Goal: Information Seeking & Learning: Compare options

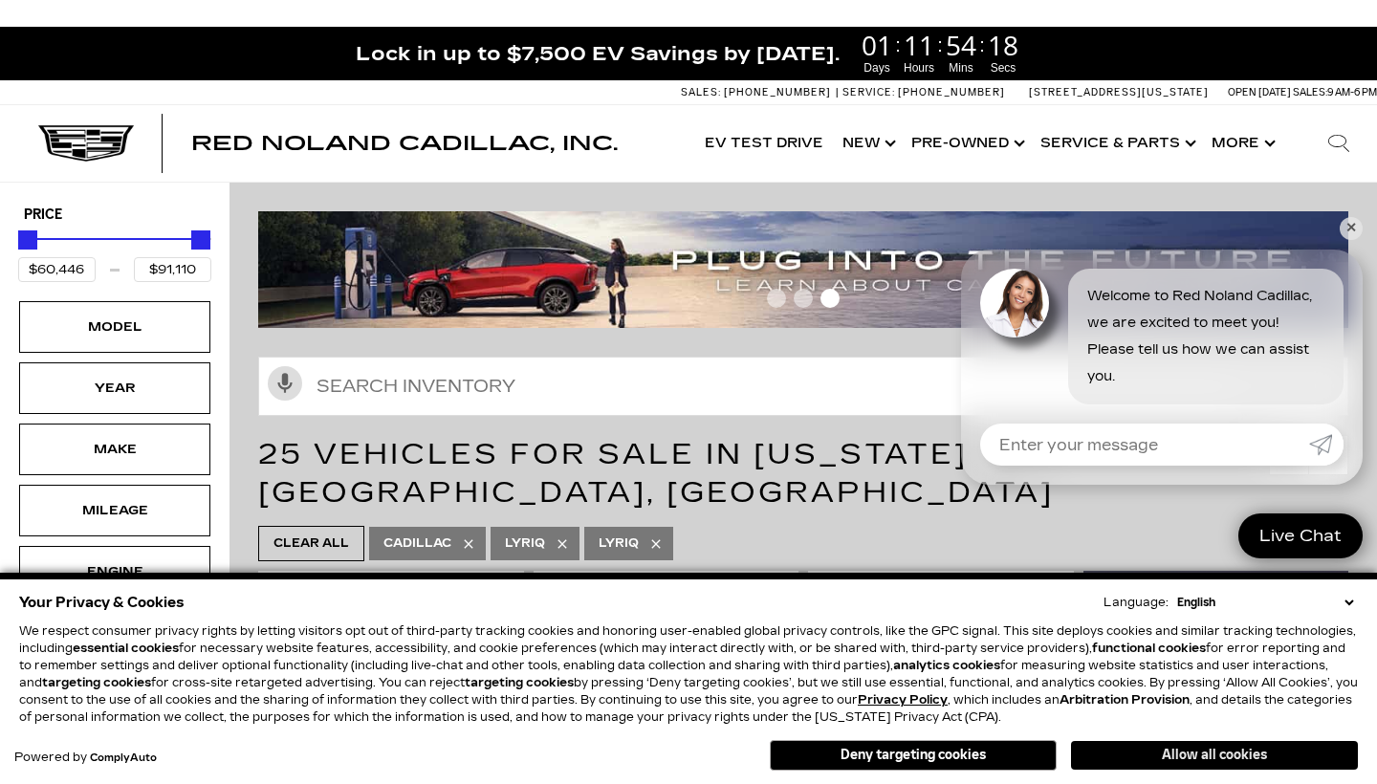
click at [1146, 749] on button "Allow all cookies" at bounding box center [1214, 755] width 287 height 29
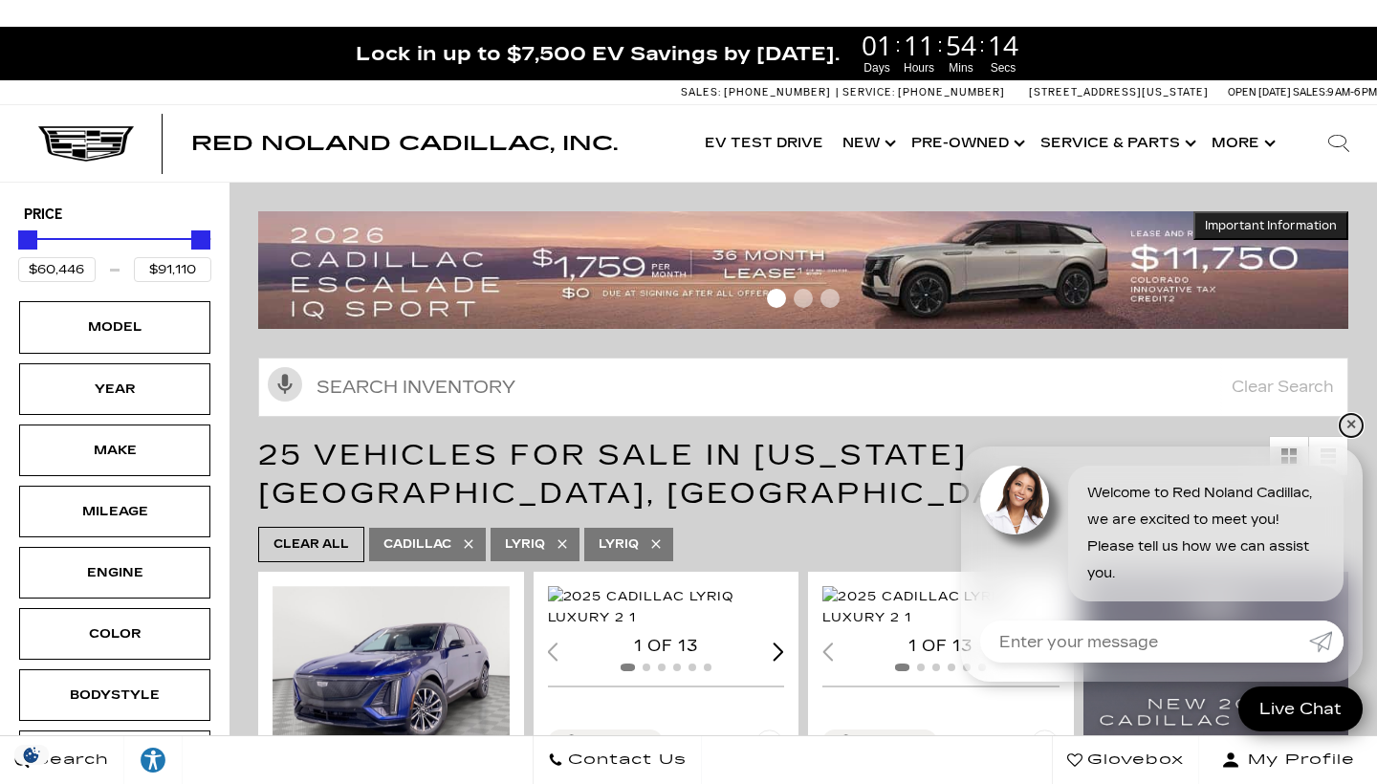
click at [1355, 424] on link "✕" at bounding box center [1350, 425] width 23 height 23
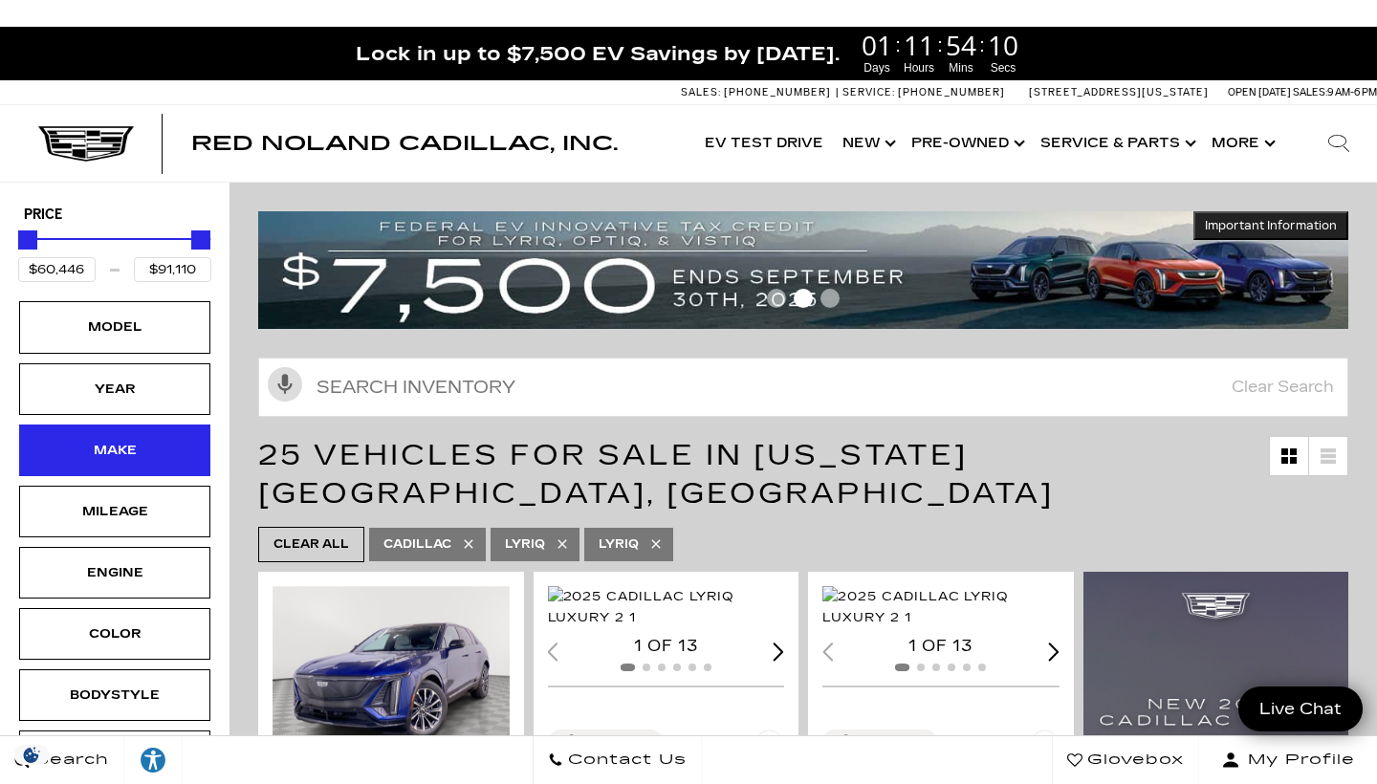
click at [156, 453] on div "Make" at bounding box center [115, 450] width 96 height 21
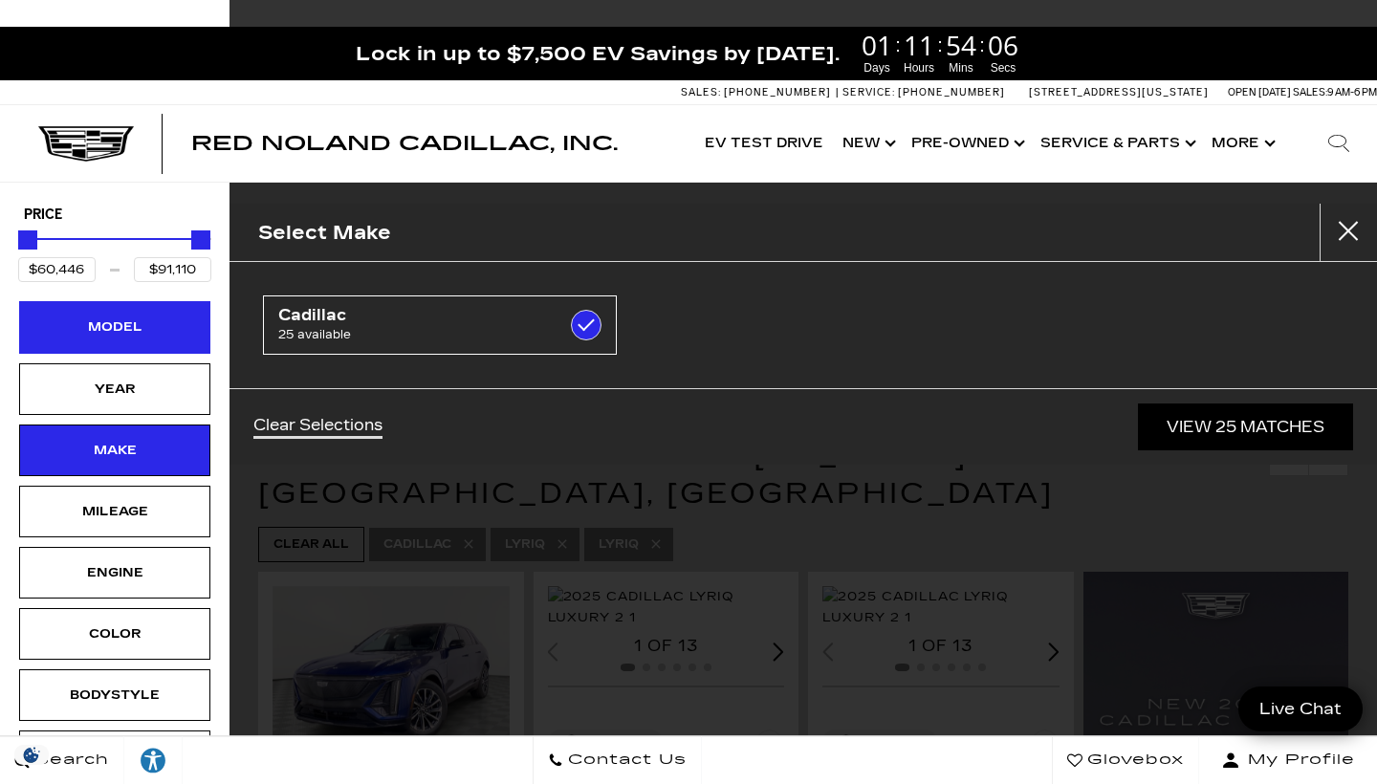
click at [164, 338] on div "Model" at bounding box center [114, 327] width 191 height 52
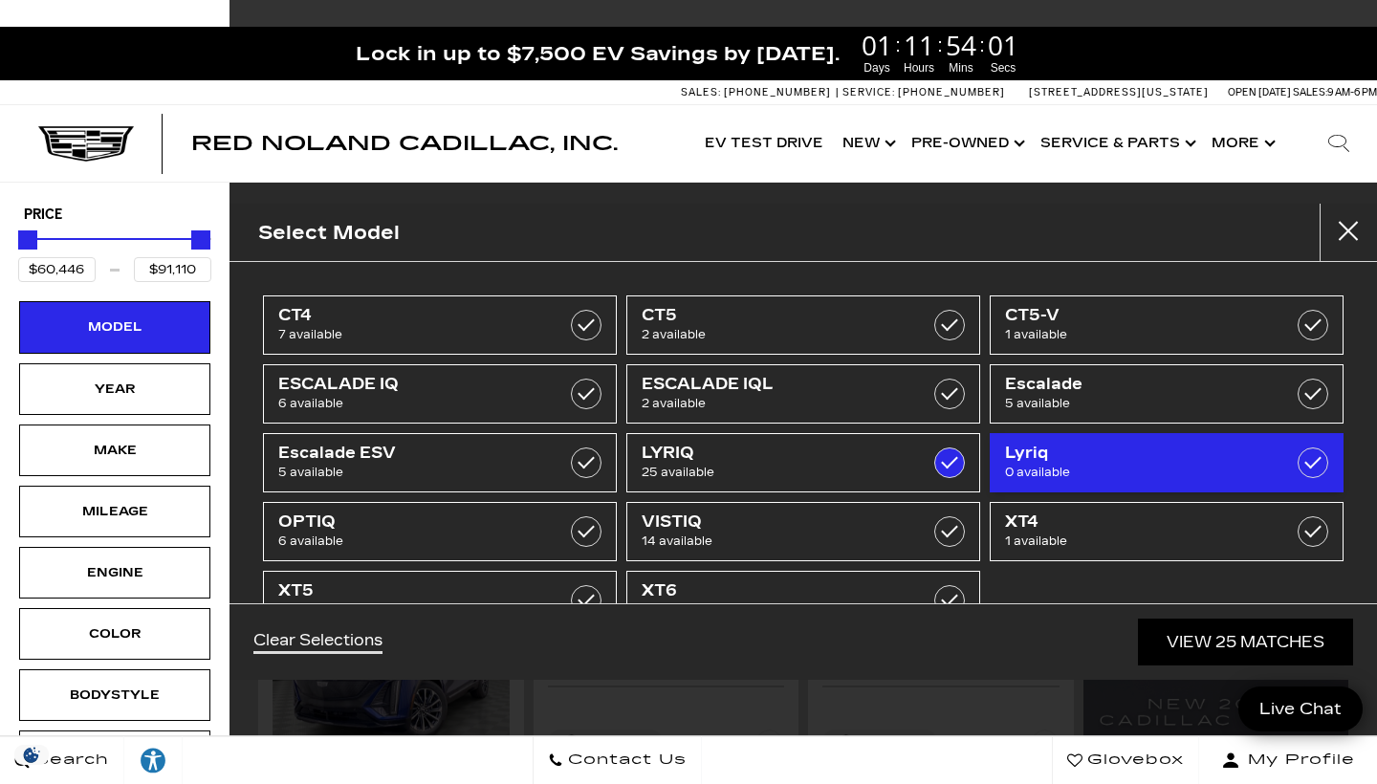
click at [1324, 465] on label at bounding box center [1312, 462] width 31 height 31
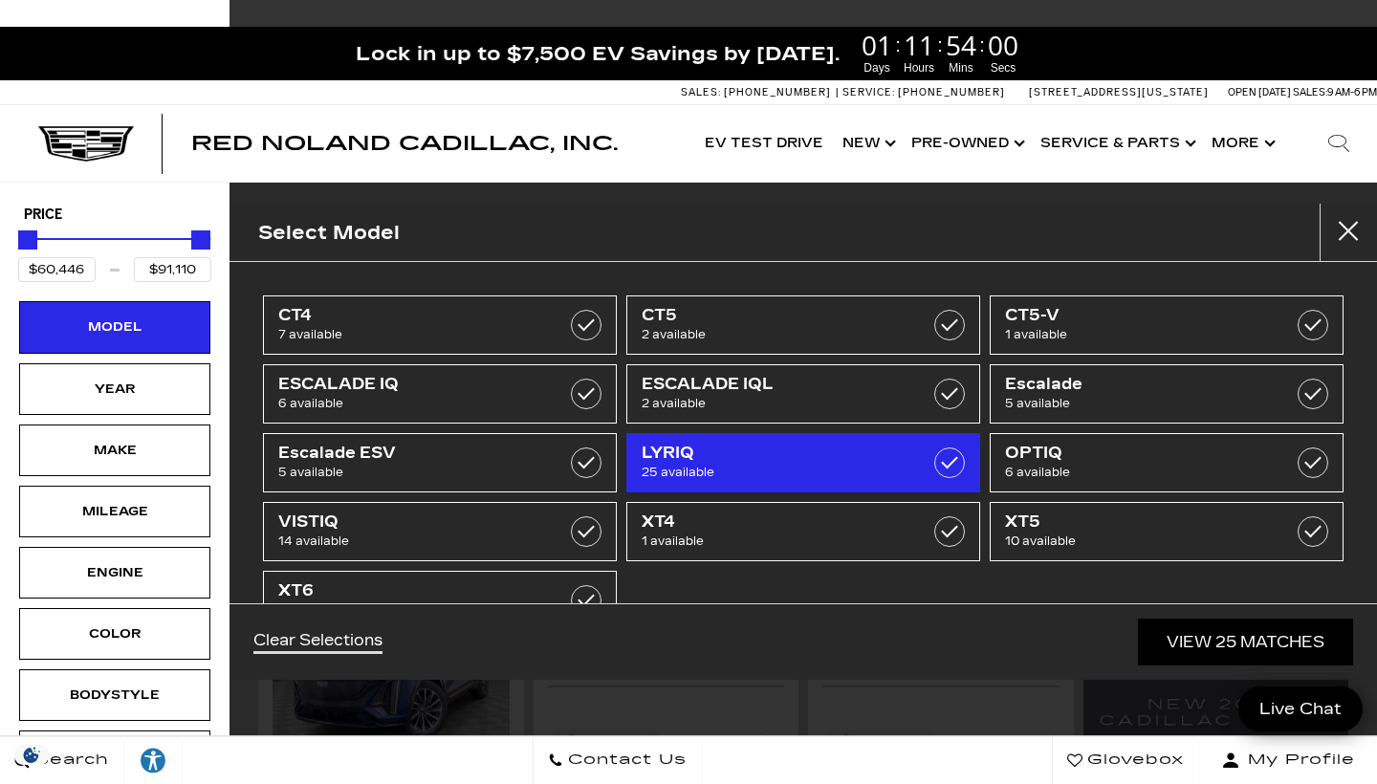
click at [953, 466] on label at bounding box center [949, 462] width 31 height 31
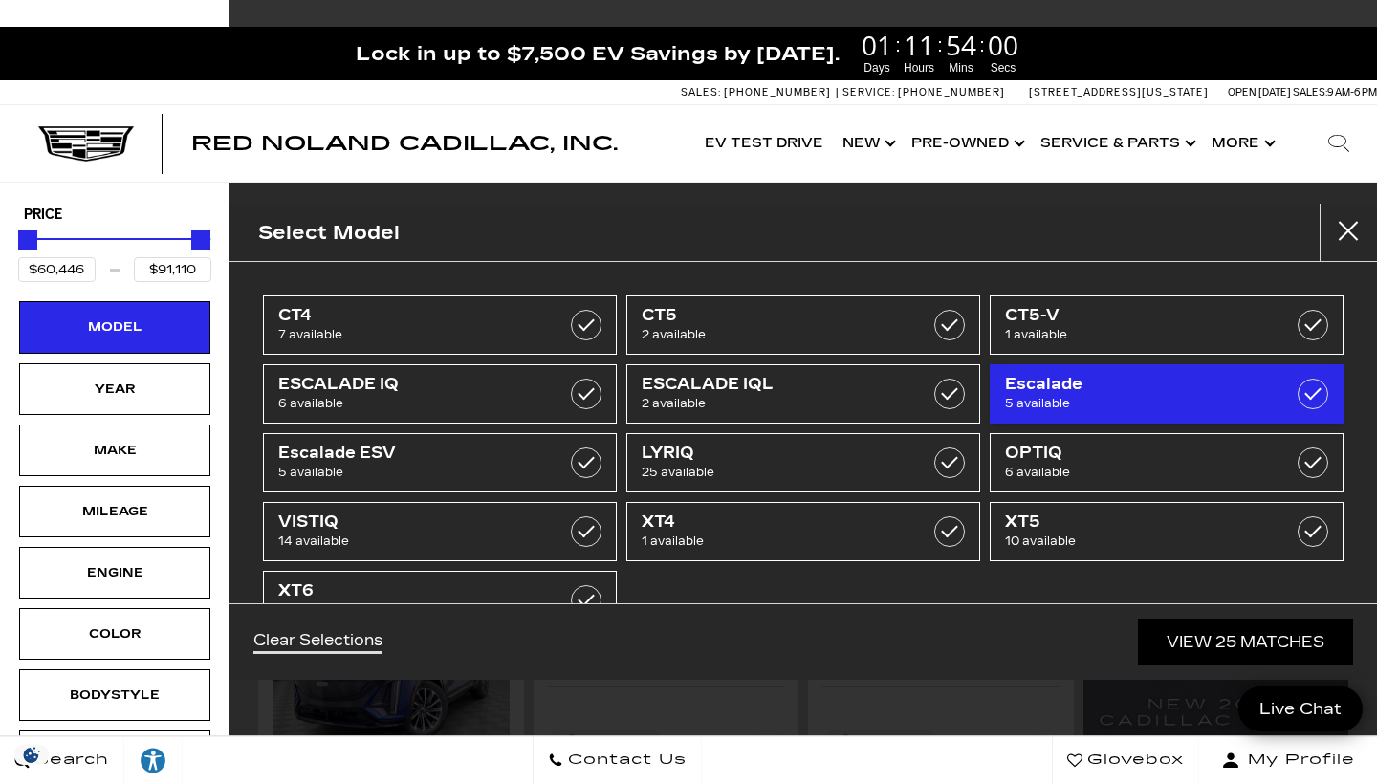
type input "$44,684"
type input "$179,434"
checkbox input "false"
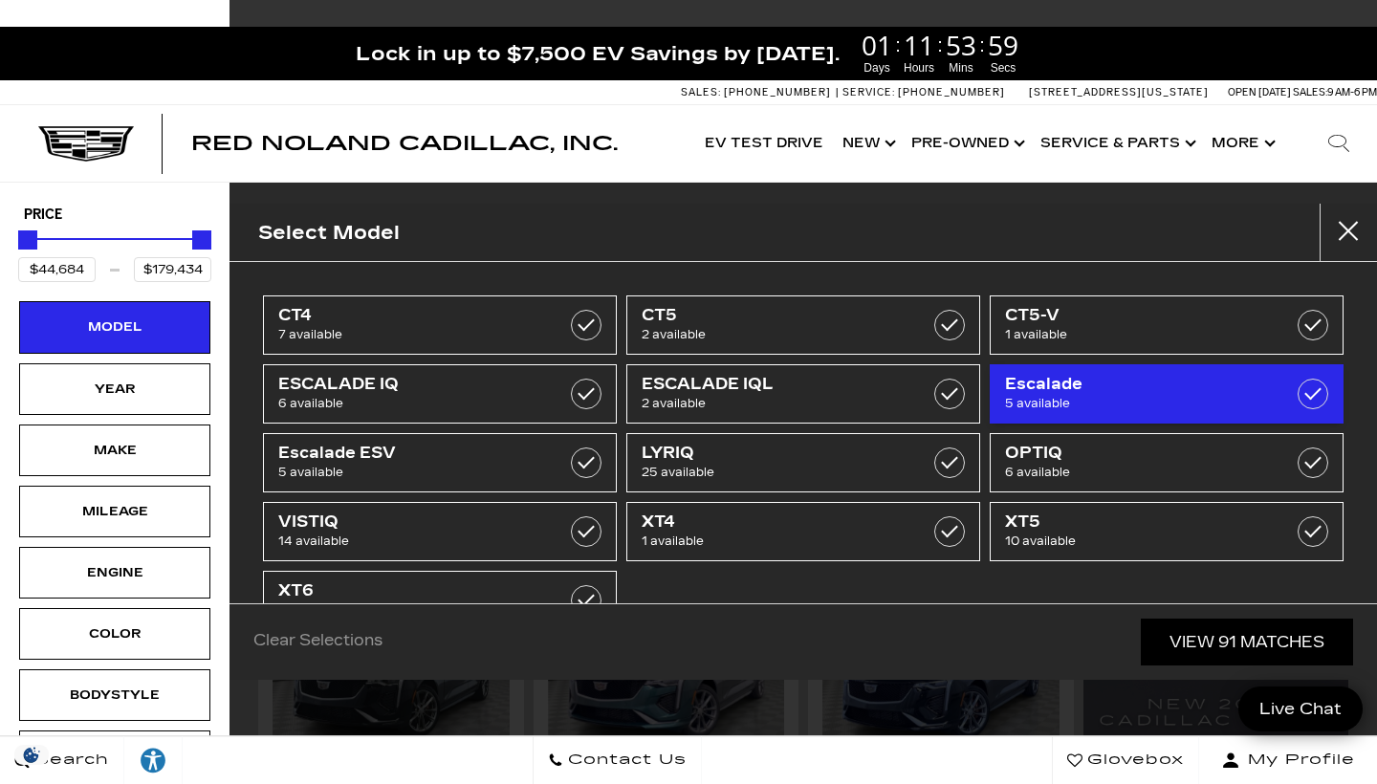
click at [1315, 390] on label at bounding box center [1312, 394] width 31 height 31
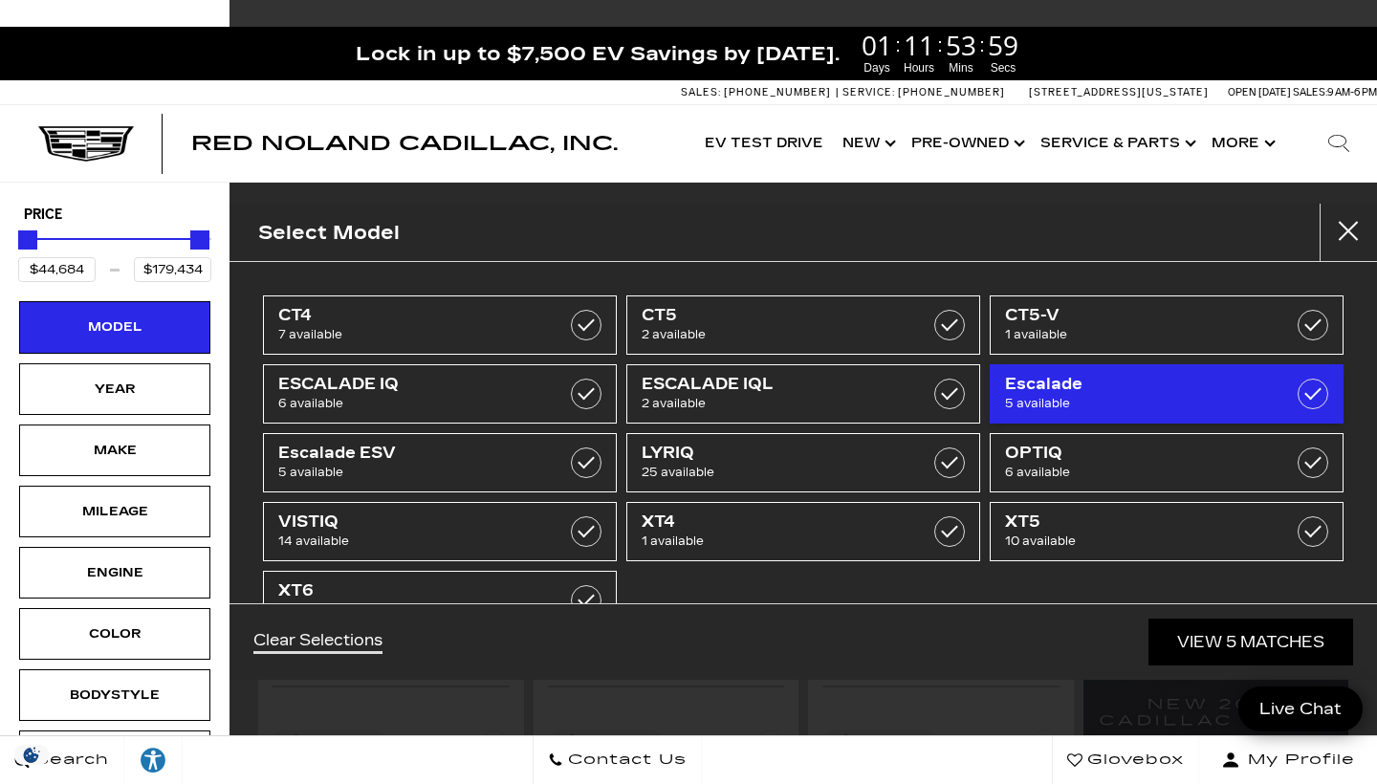
type input "$113,940"
type input "$132,685"
checkbox input "true"
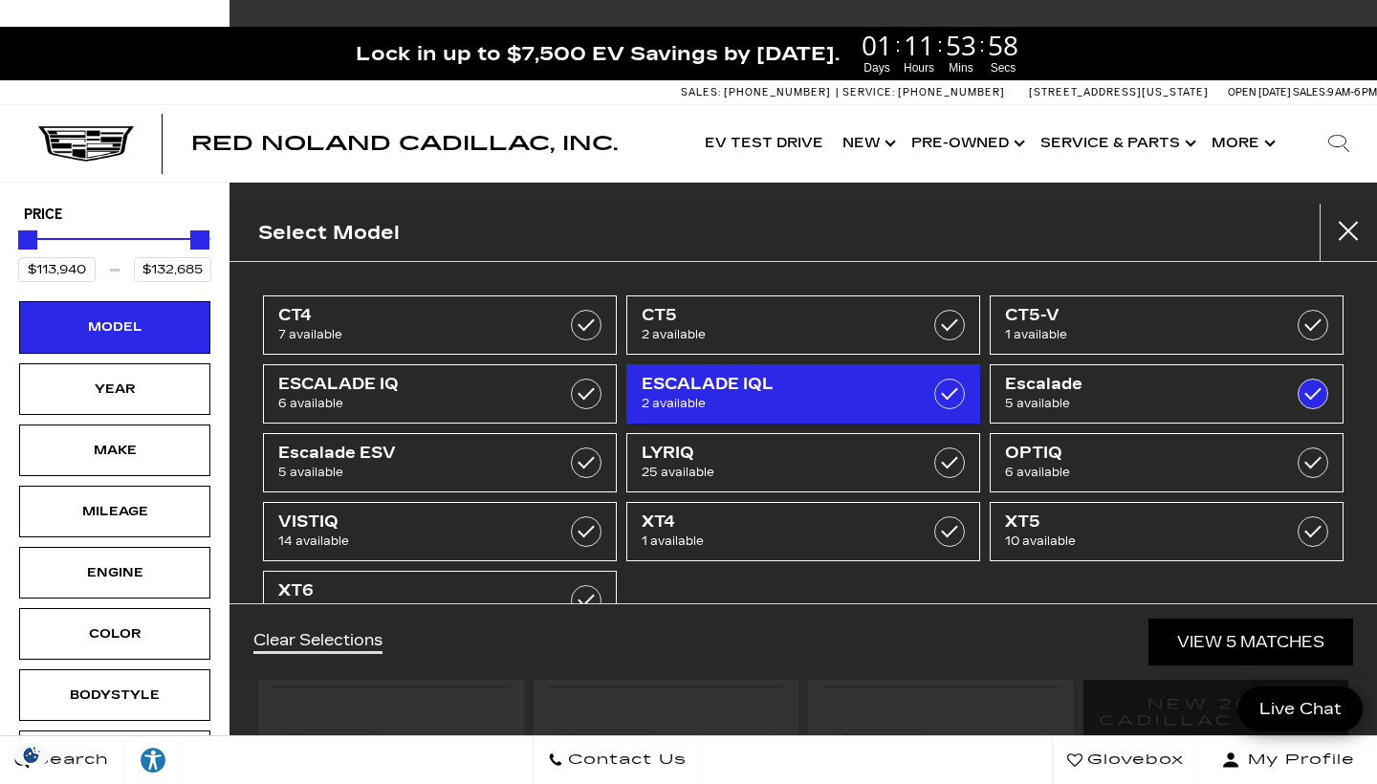
click at [953, 396] on label at bounding box center [949, 394] width 31 height 31
type input "$156,240"
checkbox input "true"
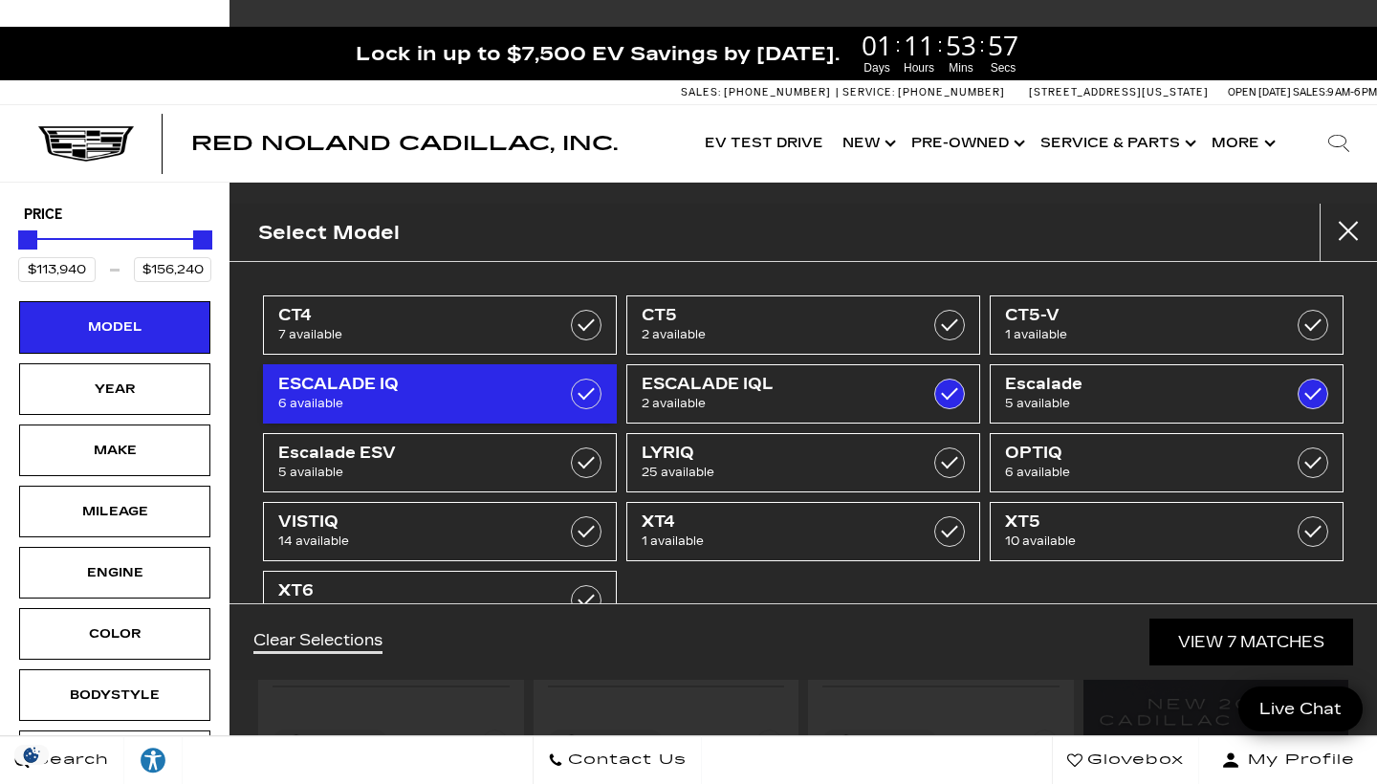
click at [574, 388] on label at bounding box center [586, 394] width 31 height 31
type input "$158,810"
checkbox input "true"
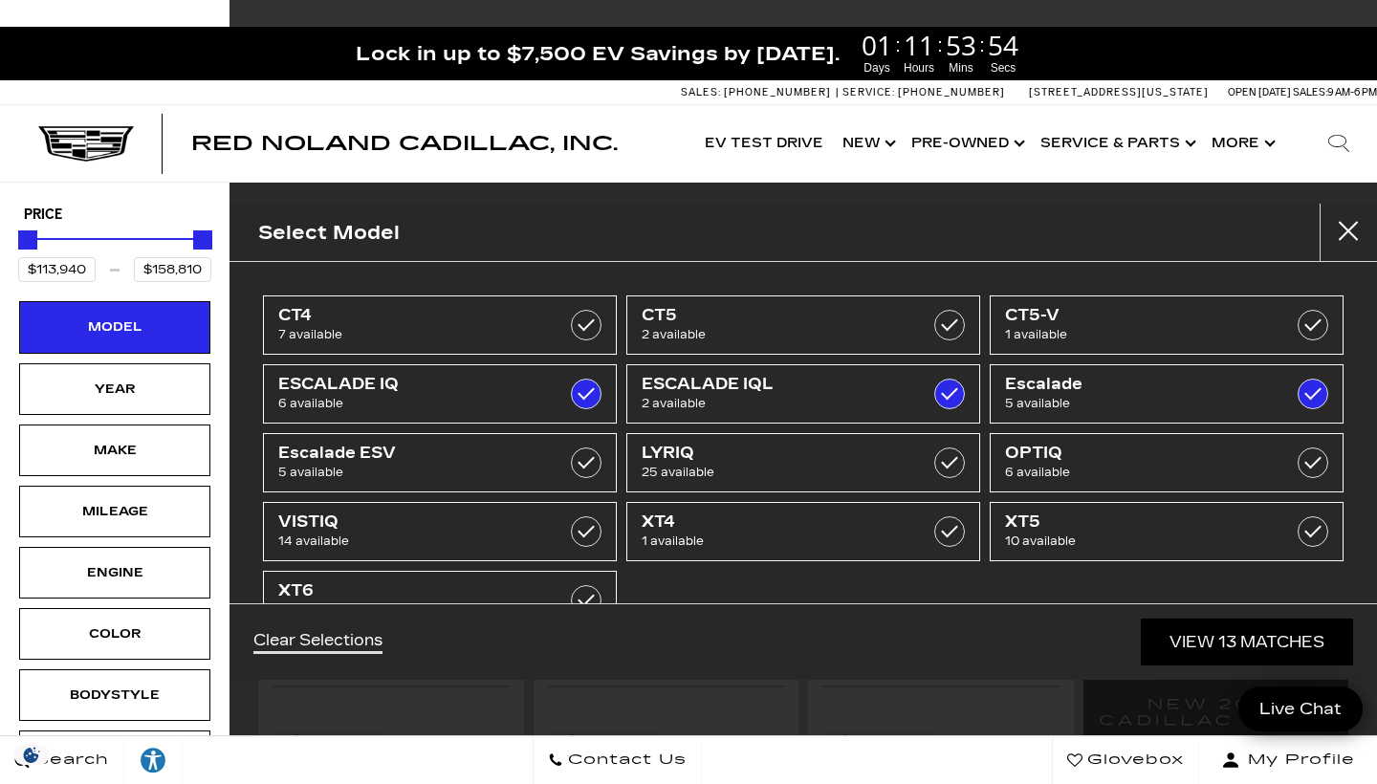
click at [1265, 642] on link "View 13 Matches" at bounding box center [1246, 642] width 212 height 47
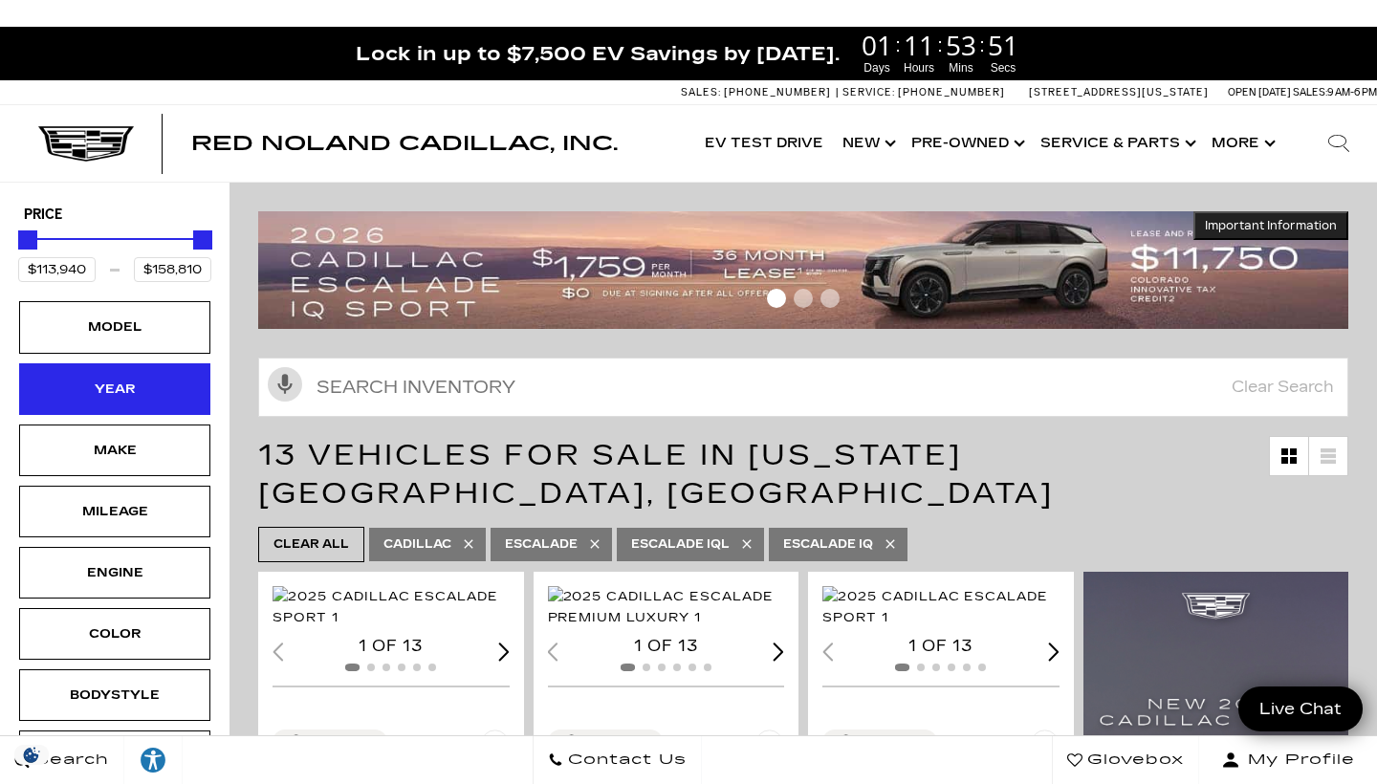
click at [167, 381] on div "Year" at bounding box center [114, 389] width 191 height 52
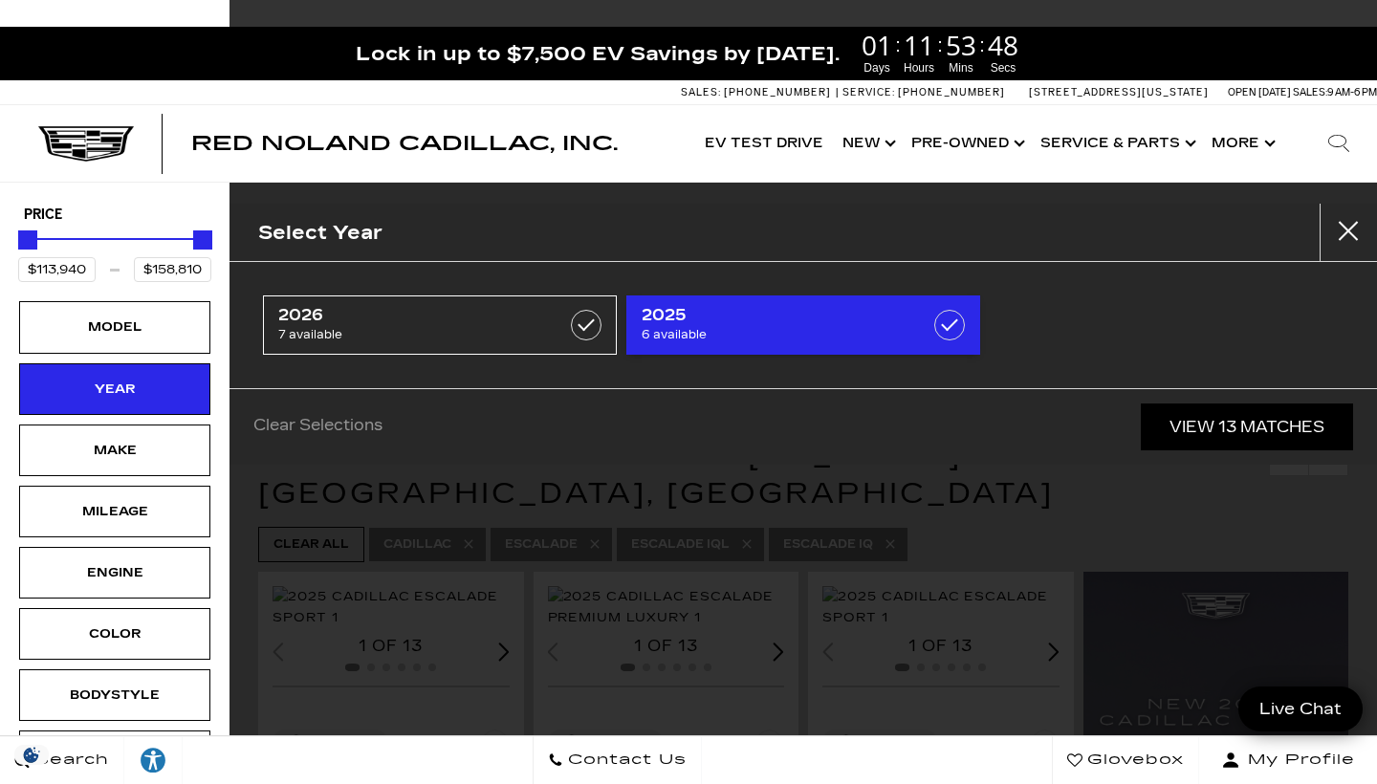
click at [767, 343] on span "6 available" at bounding box center [778, 334] width 274 height 19
type input "$153,054"
checkbox input "true"
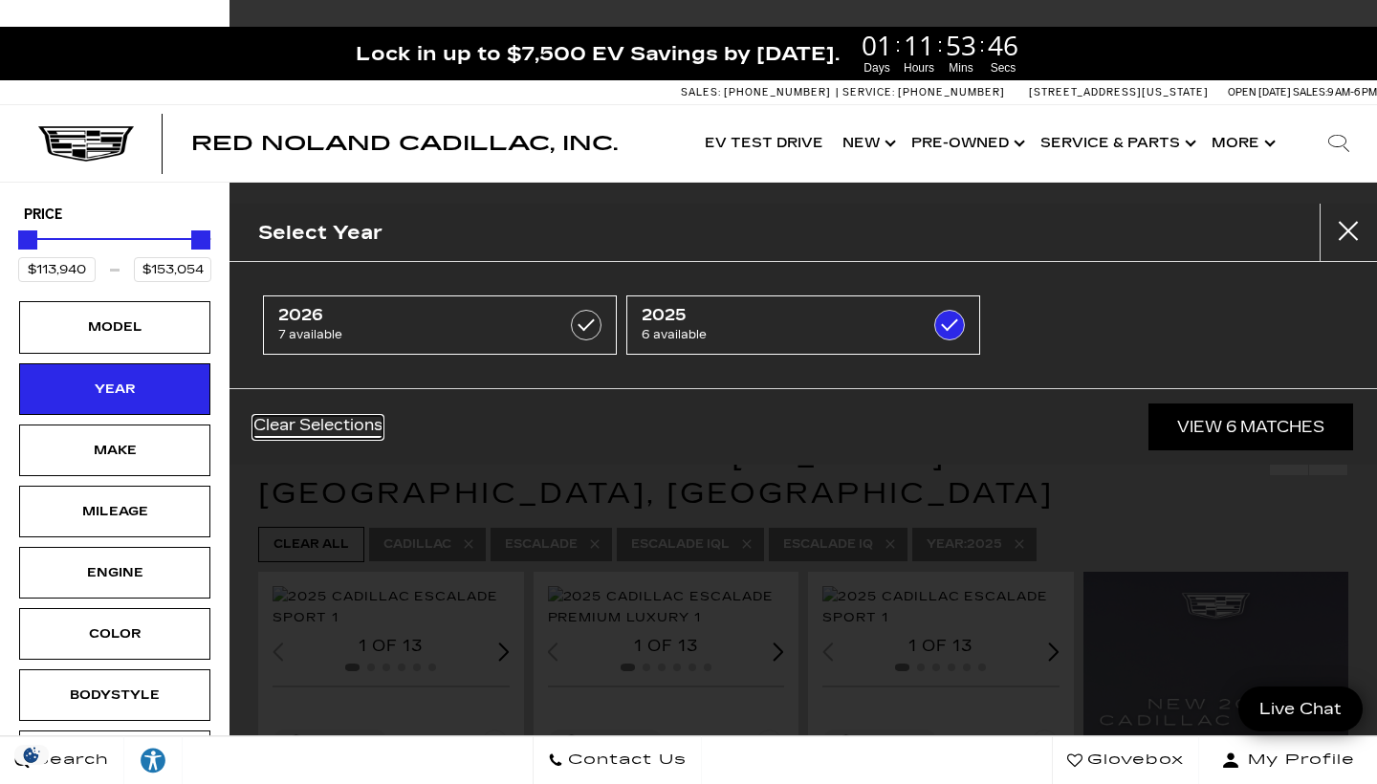
click at [365, 429] on link "Clear Selections" at bounding box center [317, 427] width 129 height 23
type input "$158,810"
checkbox input "false"
click at [358, 427] on link "Clear Selections" at bounding box center [317, 427] width 129 height 23
drag, startPoint x: 29, startPoint y: 236, endPoint x: 10, endPoint y: 238, distance: 19.2
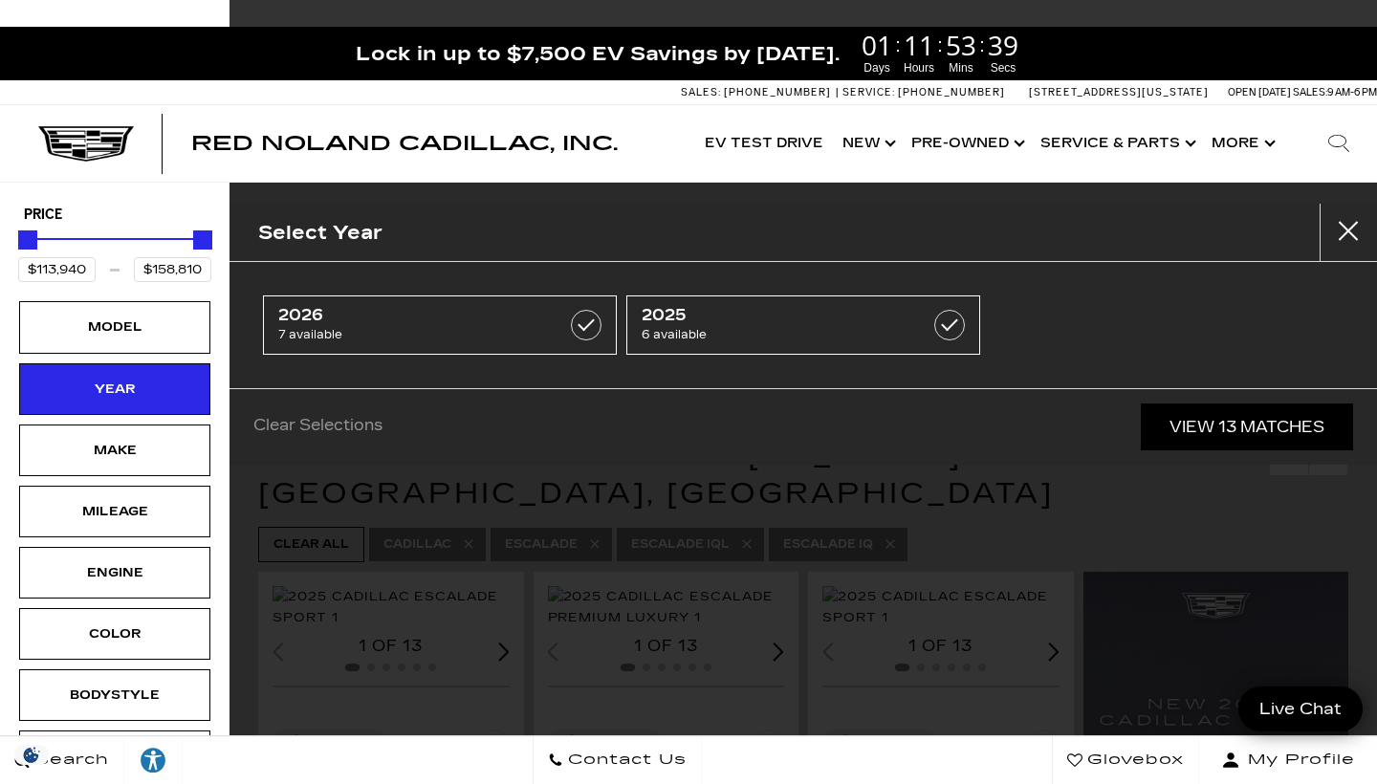
click at [10, 238] on div "Price $113,940 $158,810 Model Year Make Mileage Engine Color Bodystyle Trim Fea…" at bounding box center [114, 591] width 229 height 816
click at [940, 142] on link "Show Pre-Owned" at bounding box center [965, 143] width 129 height 76
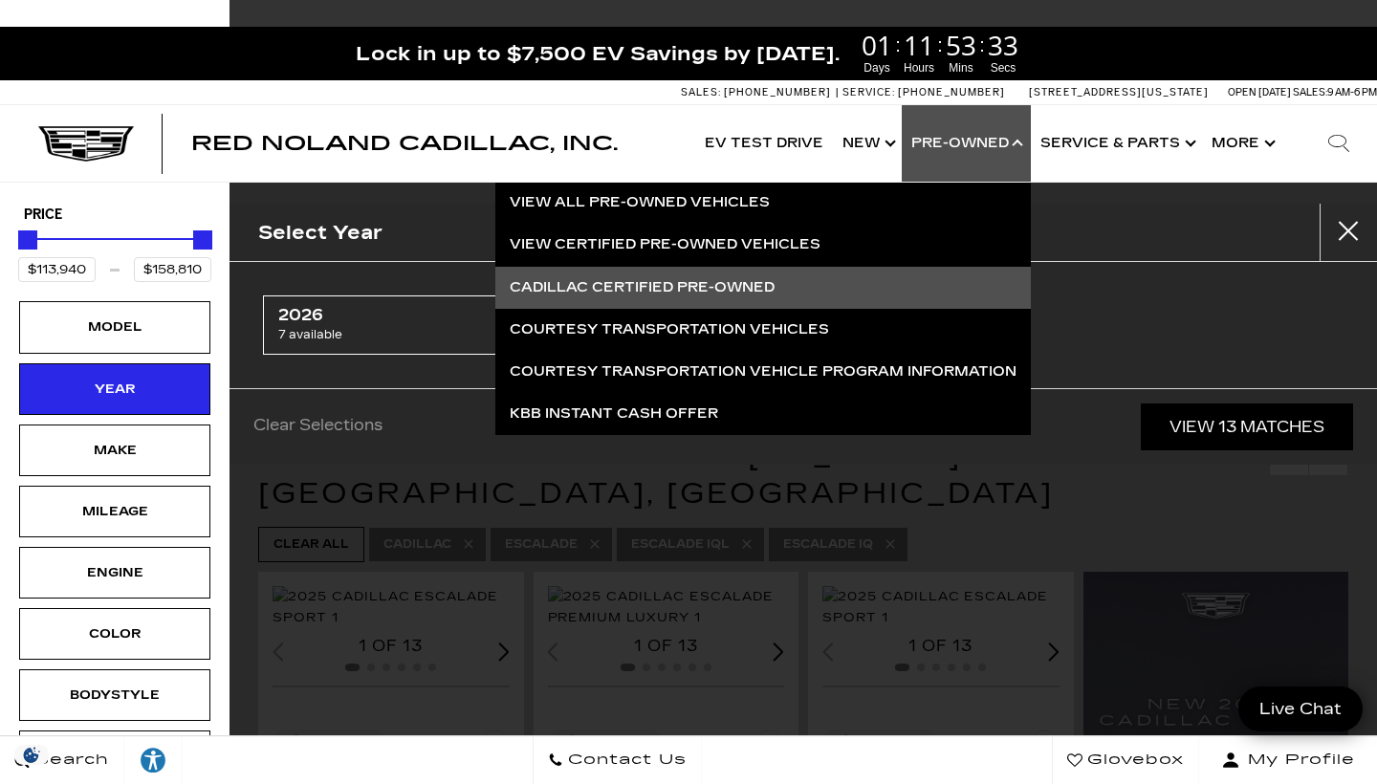
click at [792, 293] on link "Cadillac Certified Pre-Owned" at bounding box center [762, 288] width 535 height 42
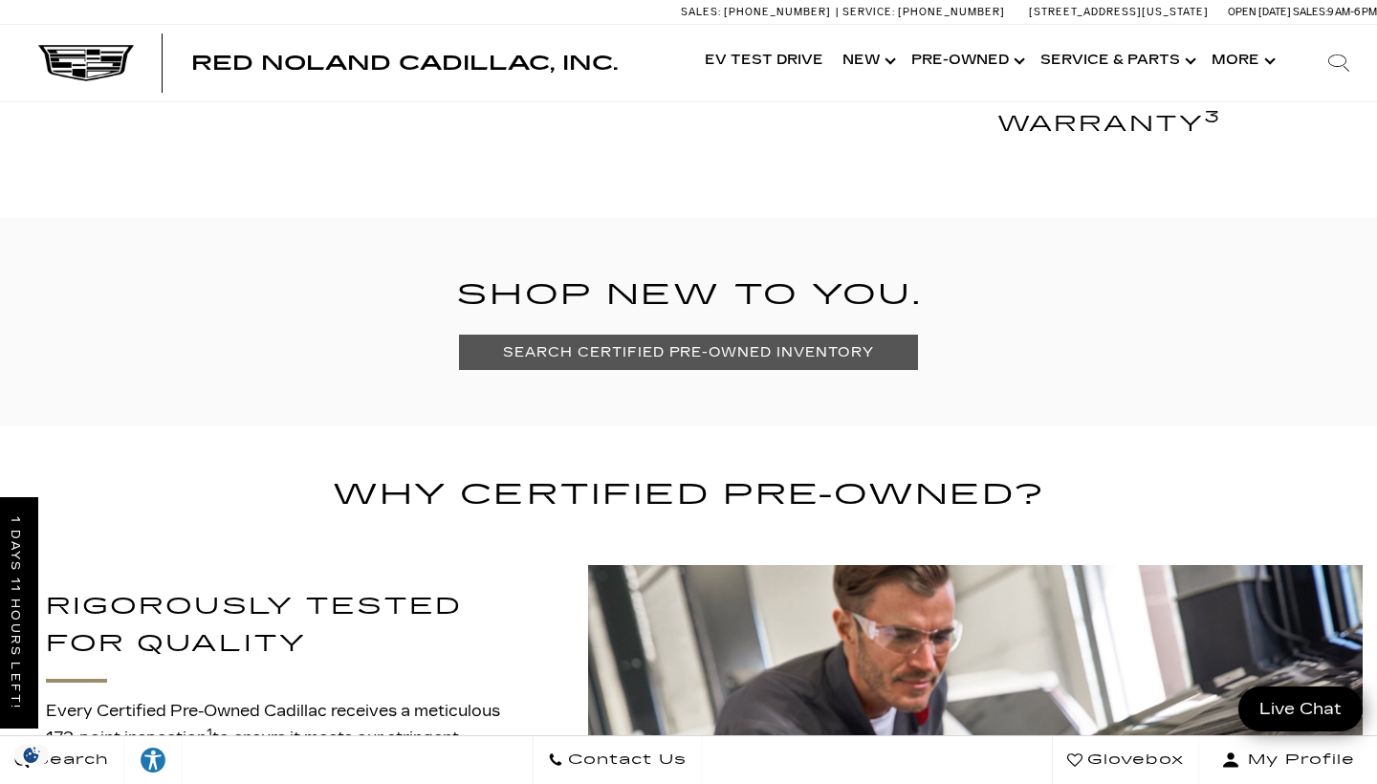
scroll to position [1092, 0]
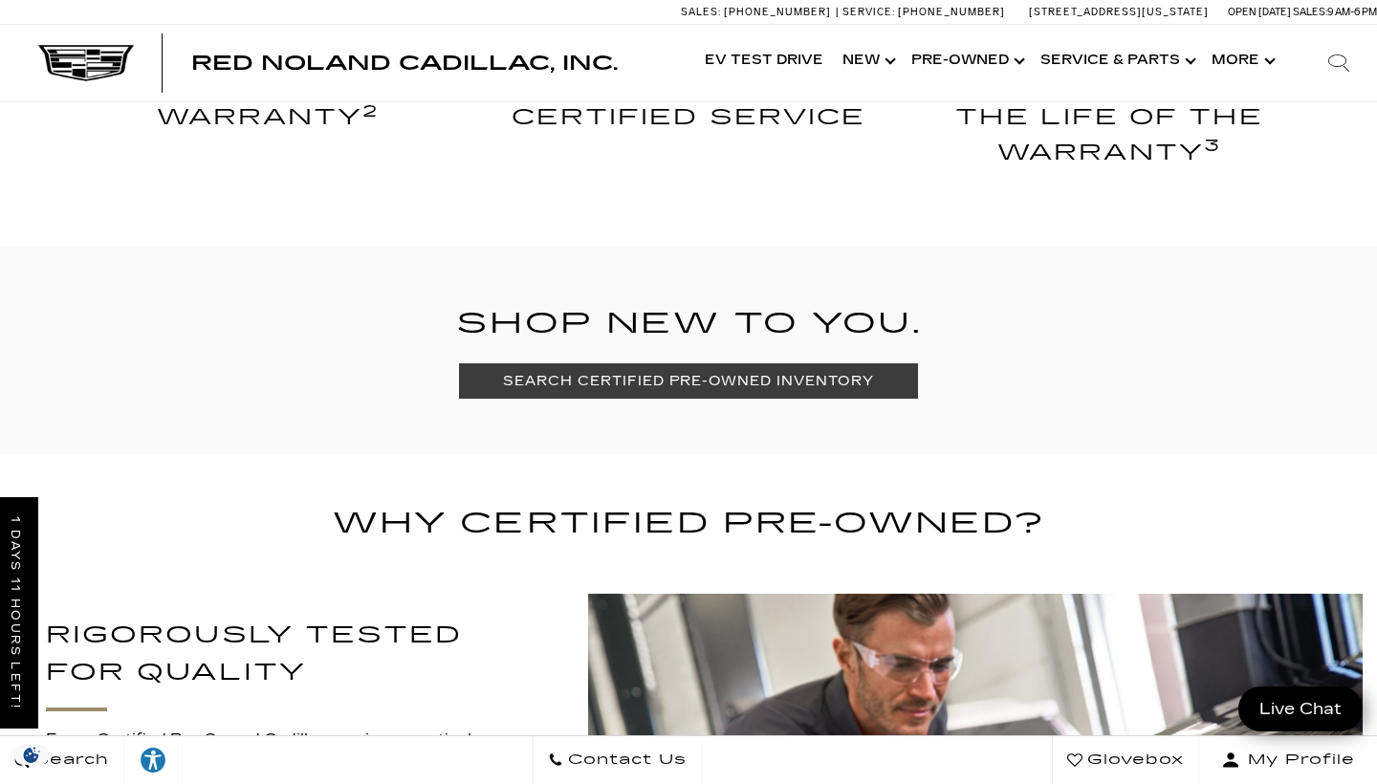
click at [775, 389] on link "SEARCH CERTIFIED PRE-OWNED INVENTORY" at bounding box center [688, 380] width 458 height 35
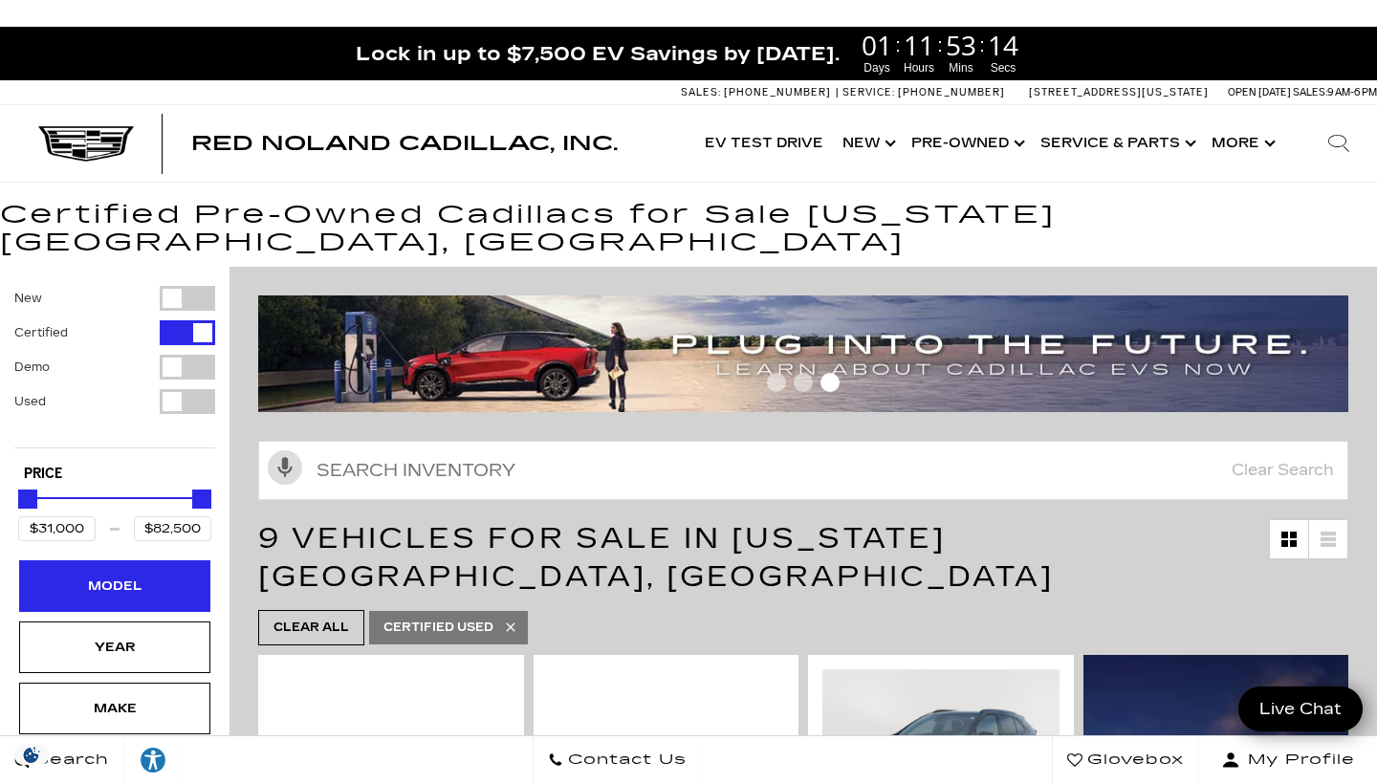
click at [157, 578] on div "Model" at bounding box center [114, 586] width 191 height 52
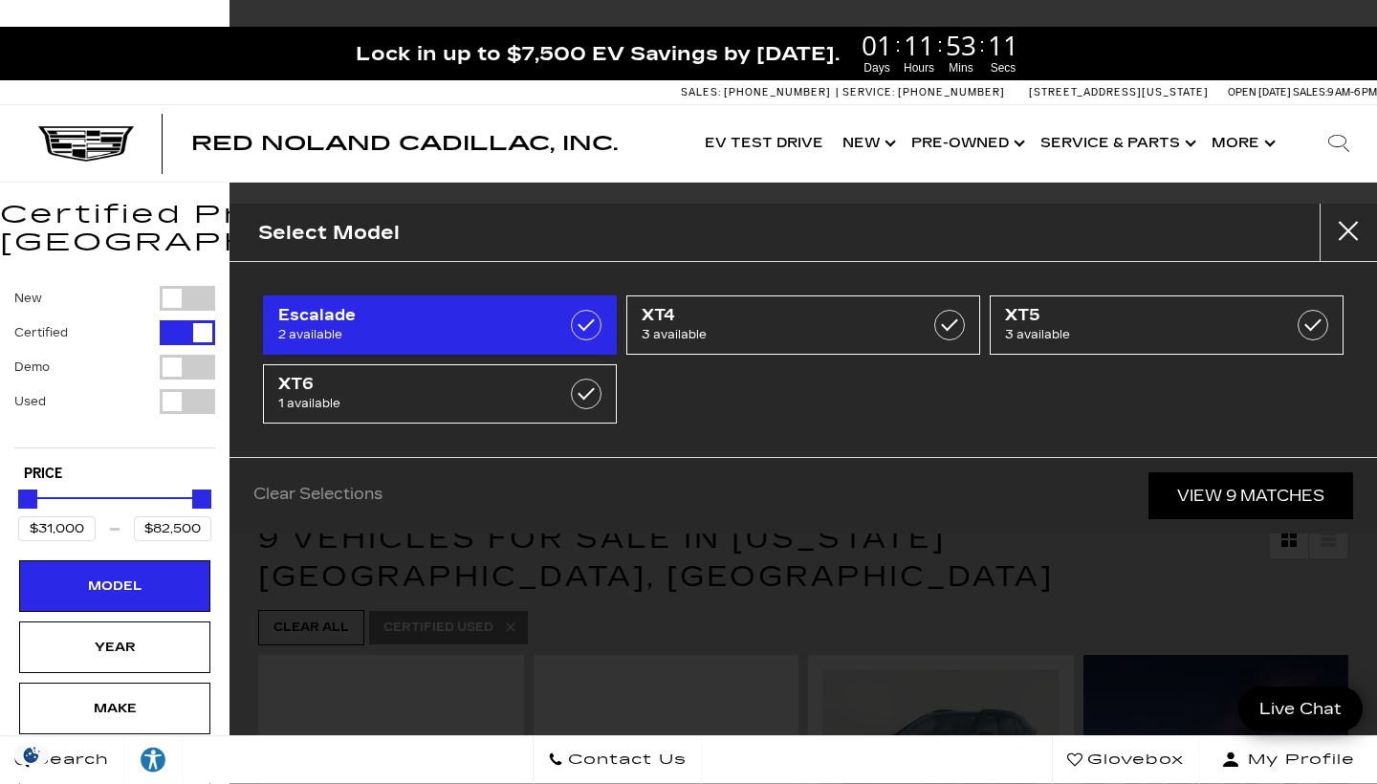
click at [590, 320] on label at bounding box center [586, 325] width 31 height 31
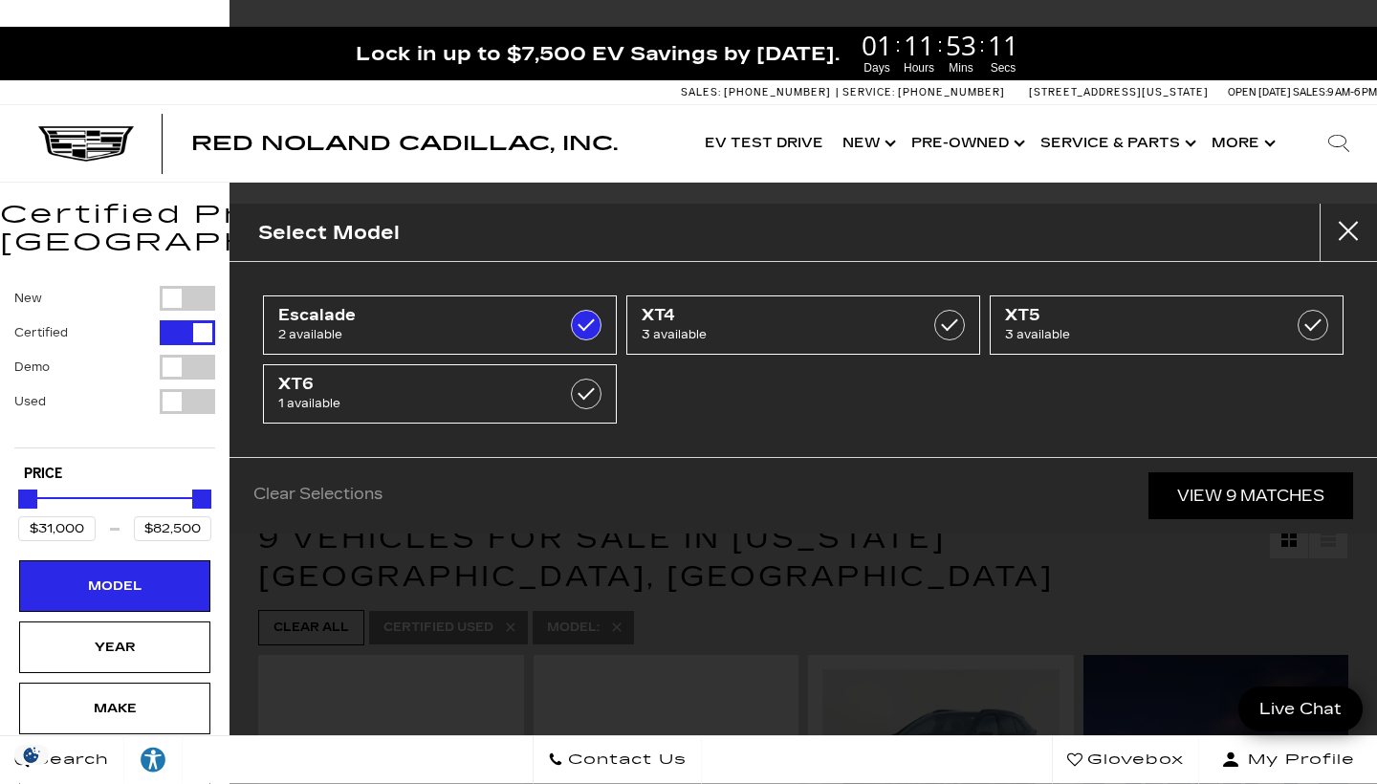
type input "$78,000"
checkbox input "true"
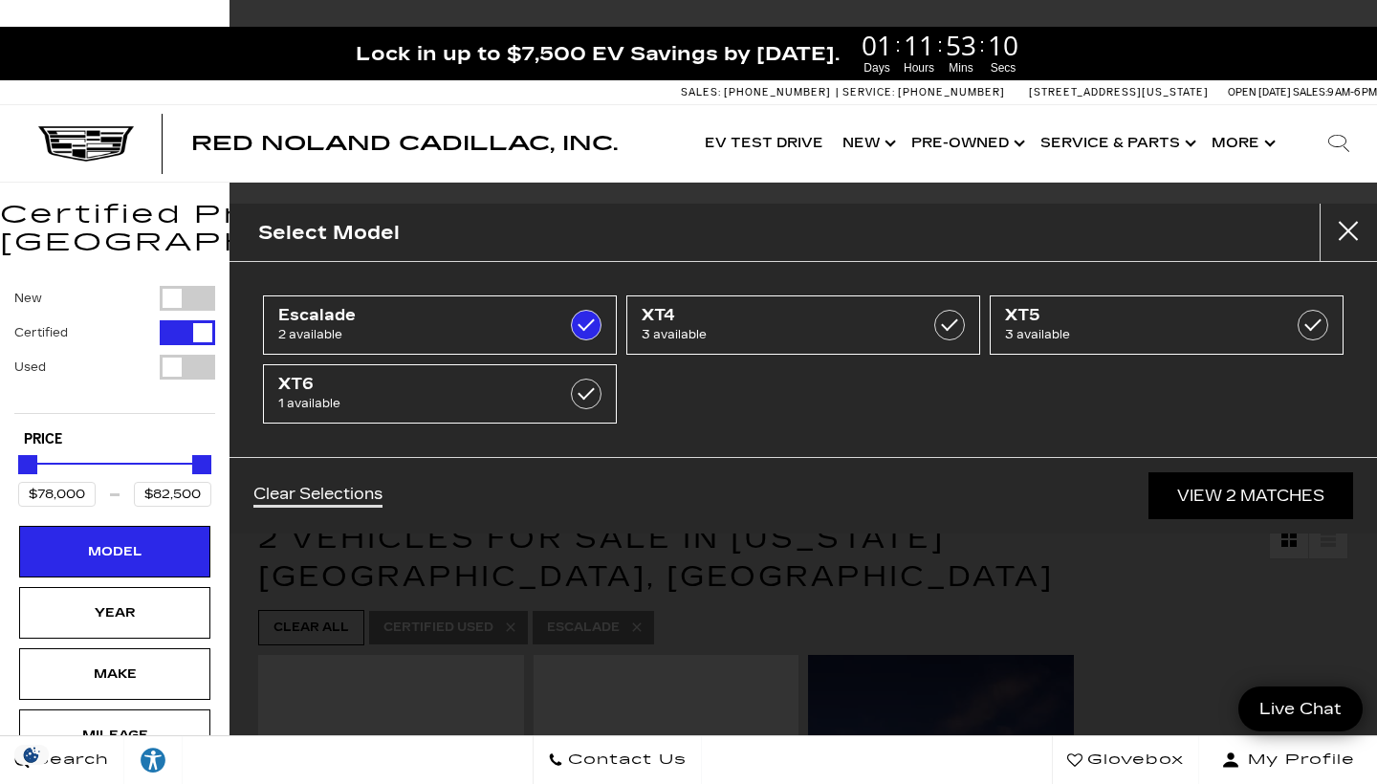
click at [1233, 507] on link "View 2 Matches" at bounding box center [1250, 495] width 205 height 47
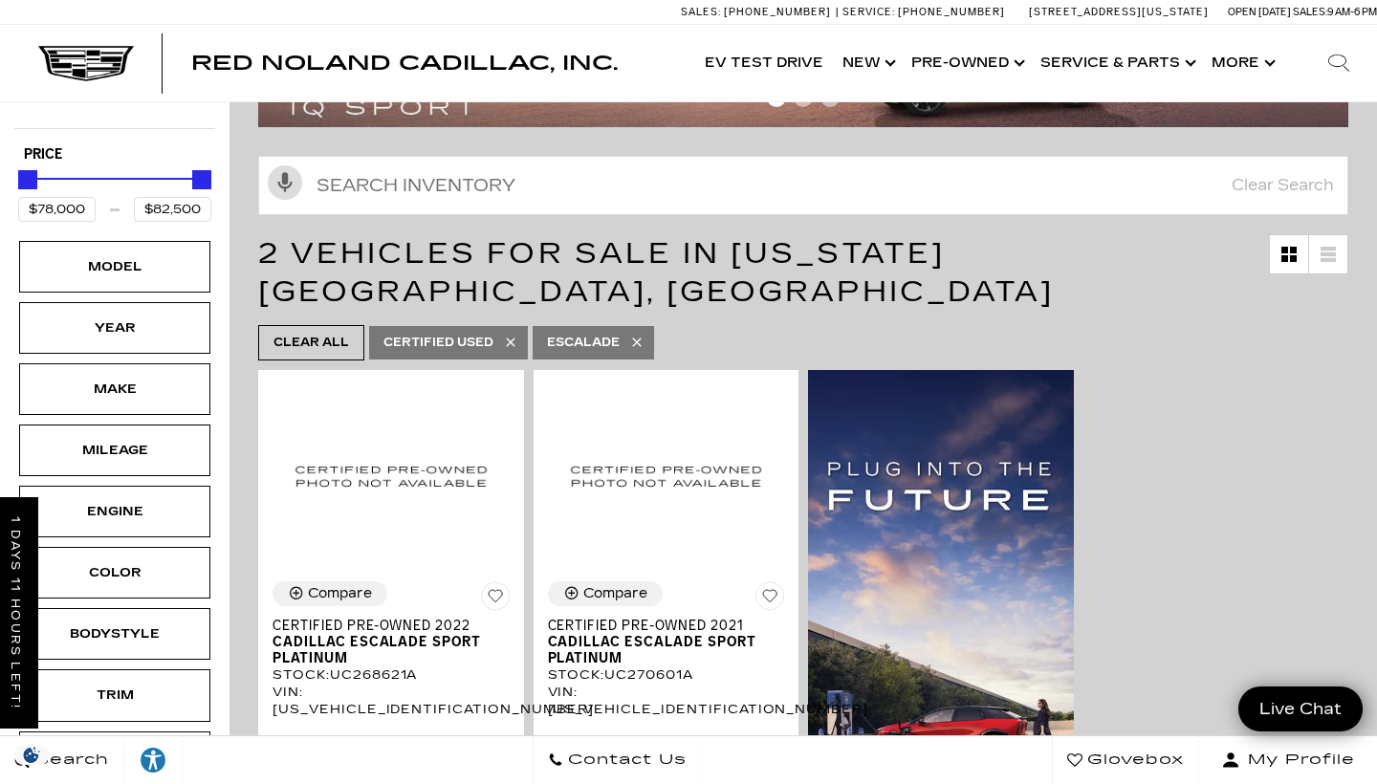
scroll to position [318, 0]
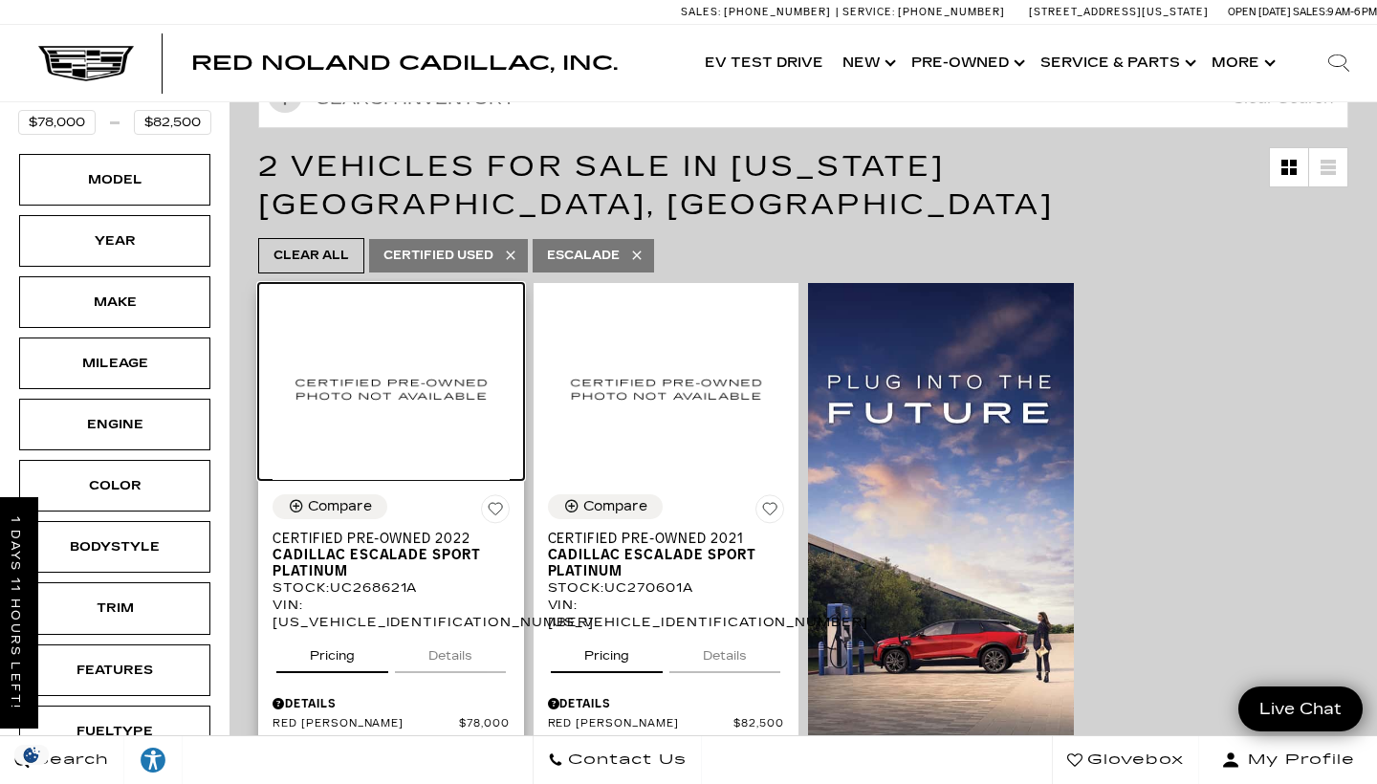
click at [396, 364] on img at bounding box center [390, 388] width 237 height 183
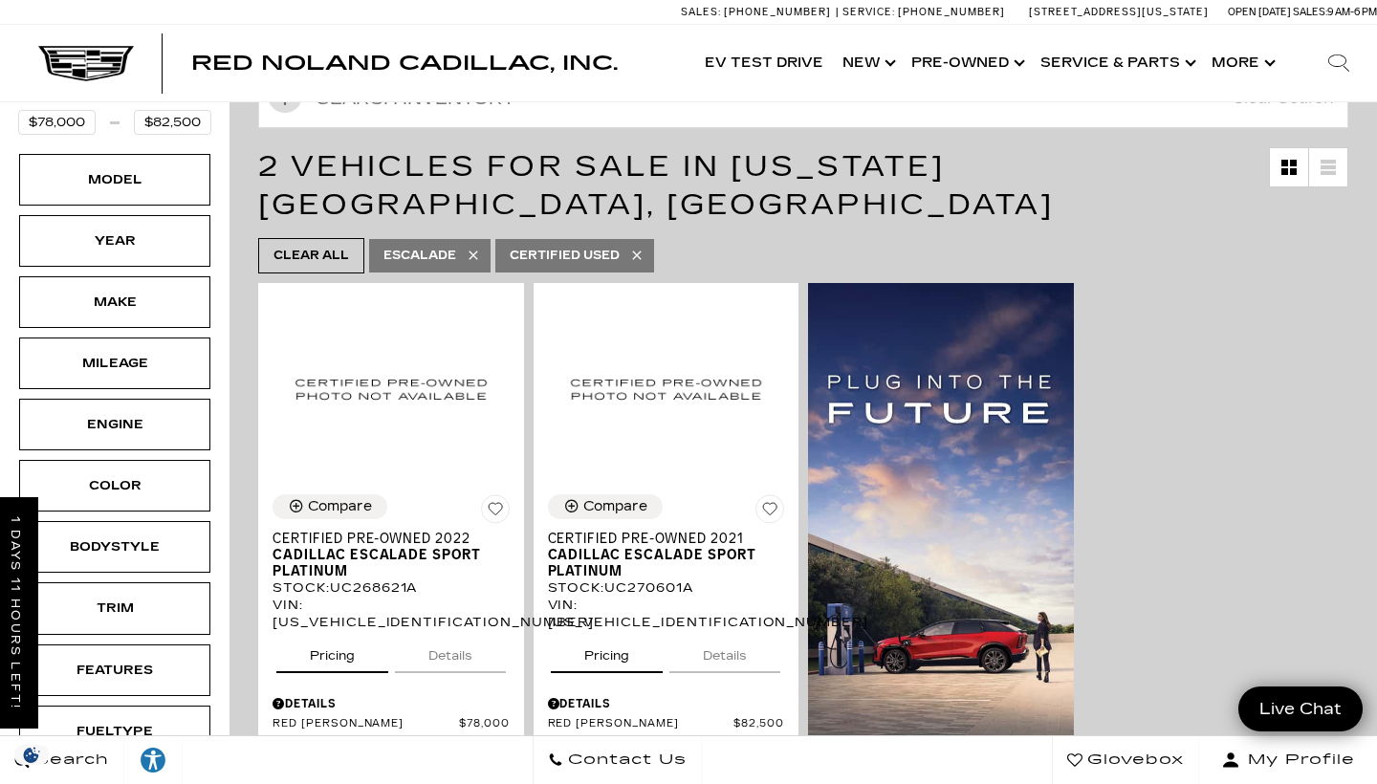
click at [641, 248] on icon at bounding box center [636, 255] width 15 height 15
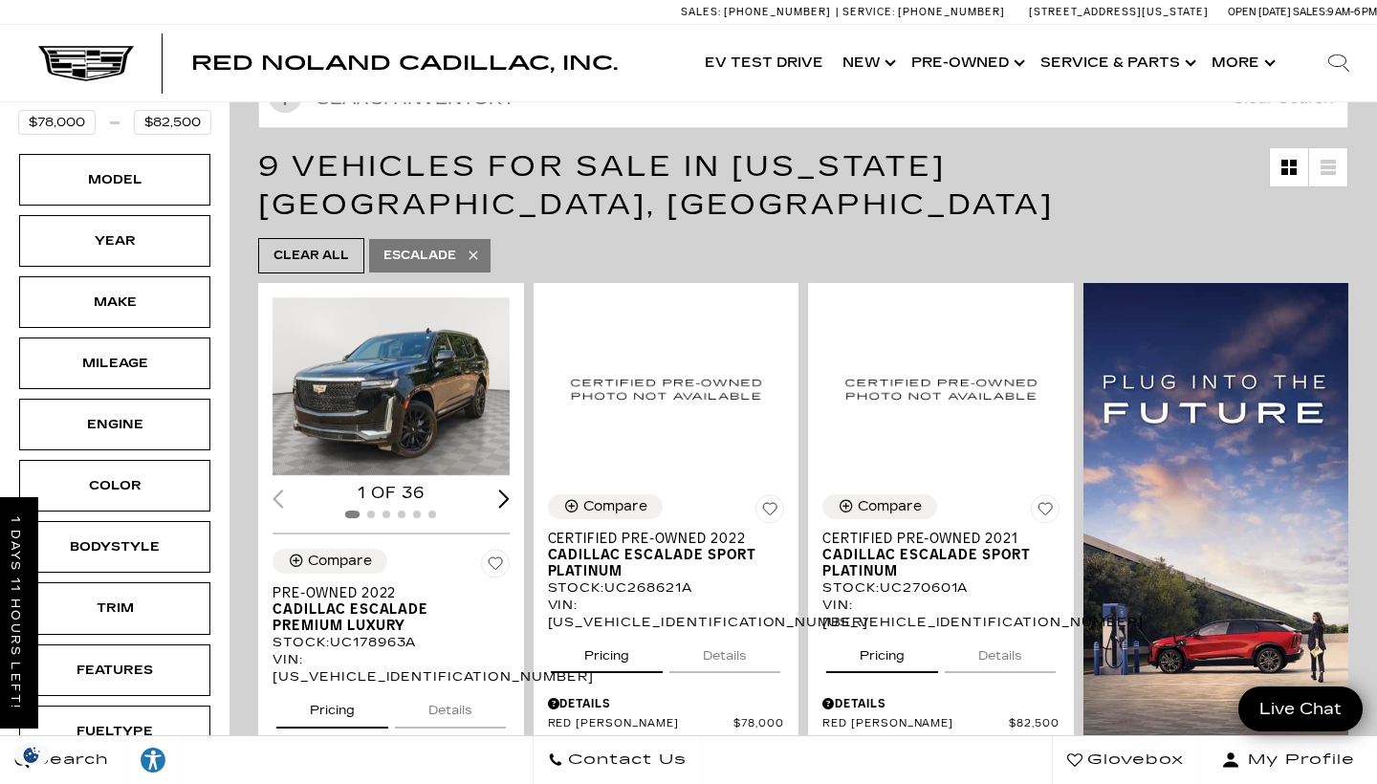
type input "$64,689"
type input "$132,685"
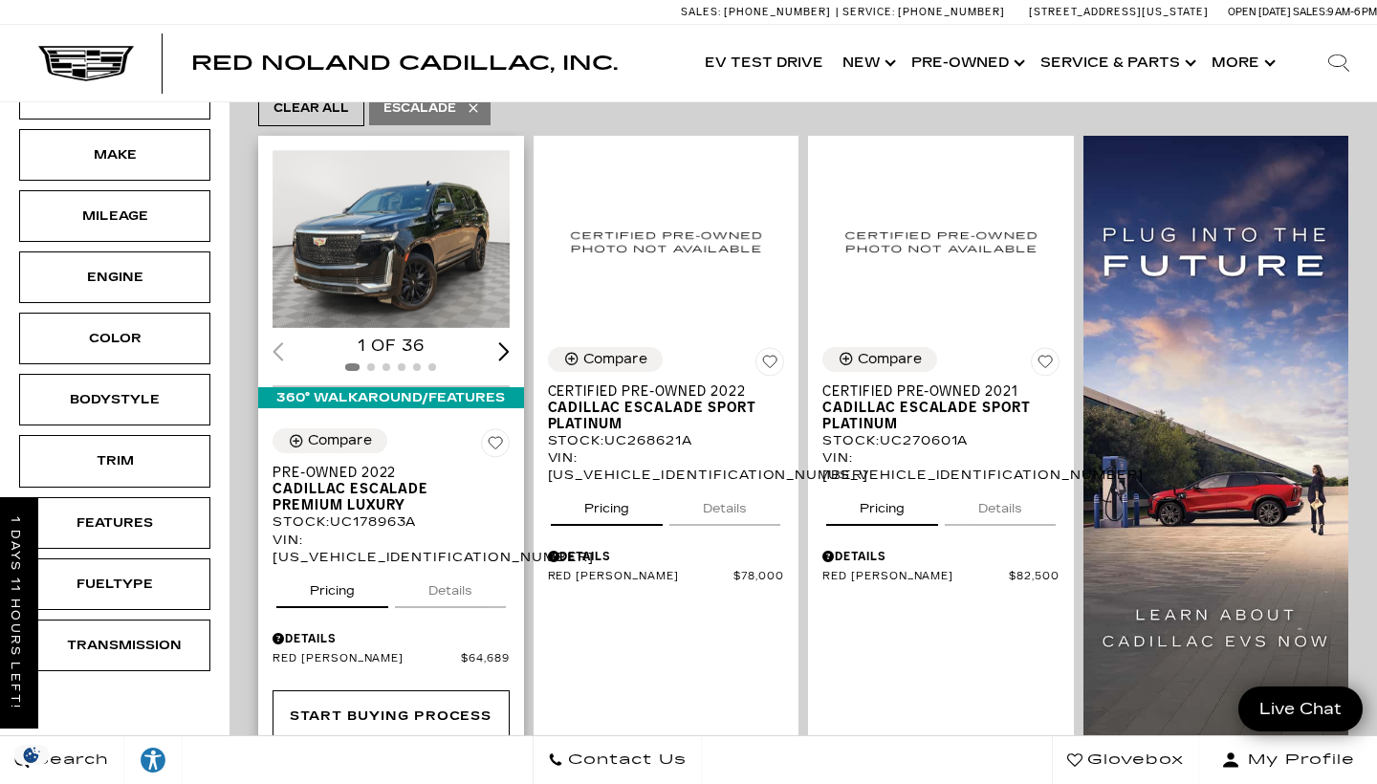
scroll to position [460, 0]
